Goal: Task Accomplishment & Management: Manage account settings

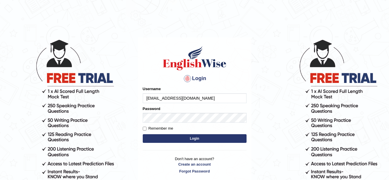
type input "[EMAIL_ADDRESS][DOMAIN_NAME]"
click at [204, 135] on button "Login" at bounding box center [195, 138] width 104 height 9
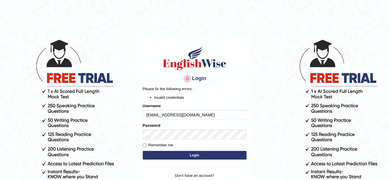
click at [191, 156] on button "Login" at bounding box center [195, 155] width 104 height 9
click at [160, 159] on button "Login" at bounding box center [195, 155] width 104 height 9
click at [178, 116] on input "[EMAIL_ADDRESS][DOMAIN_NAME]" at bounding box center [195, 115] width 104 height 10
type input "[EMAIL_ADDRESS][DOMAIN_NAME]"
click at [169, 156] on button "Login" at bounding box center [195, 155] width 104 height 9
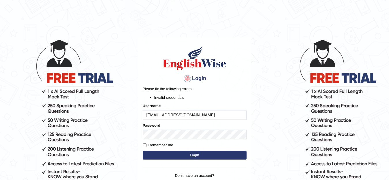
click at [175, 114] on input "[EMAIL_ADDRESS][DOMAIN_NAME]" at bounding box center [195, 115] width 104 height 10
type input "[EMAIL_ADDRESS][DOMAIN_NAME]"
click at [197, 157] on button "Login" at bounding box center [195, 155] width 104 height 9
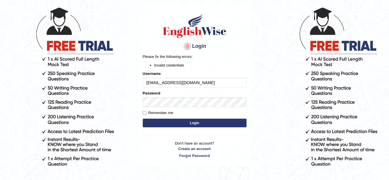
scroll to position [22, 0]
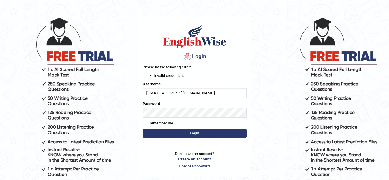
click at [203, 95] on input "[EMAIL_ADDRESS][DOMAIN_NAME]" at bounding box center [195, 93] width 104 height 10
type input "j"
